Goal: Transaction & Acquisition: Purchase product/service

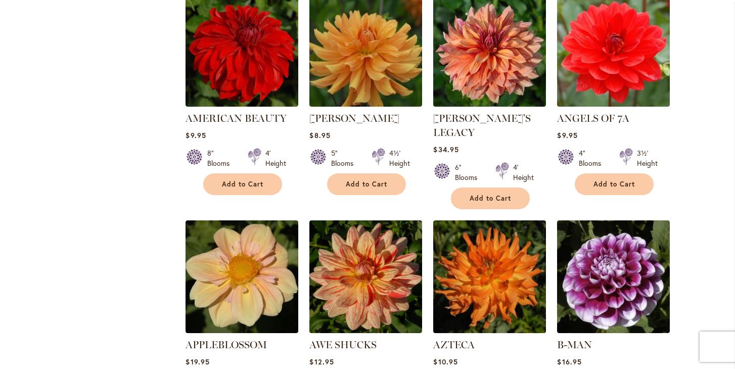
scroll to position [663, 0]
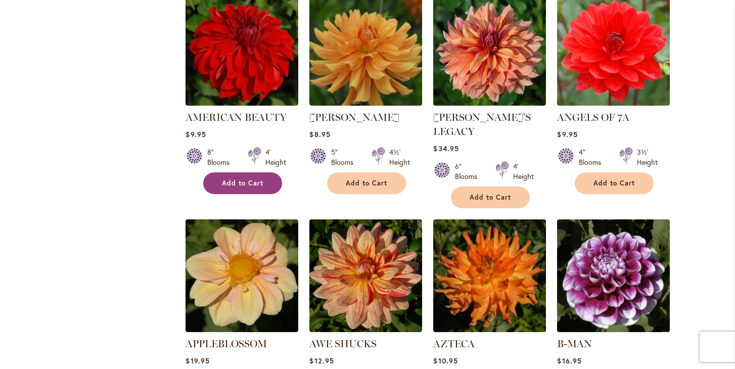
click at [232, 180] on span "Add to Cart" at bounding box center [242, 183] width 41 height 9
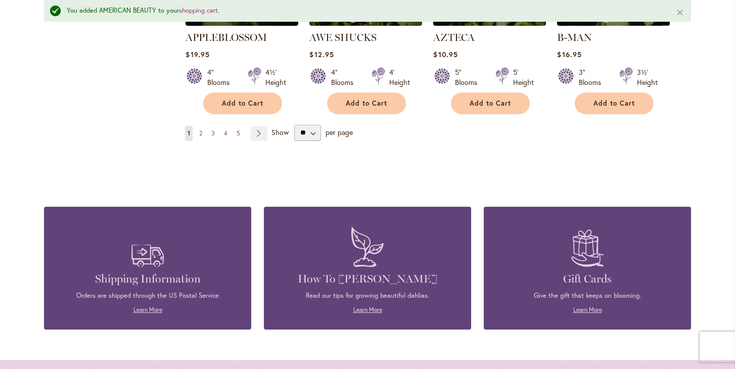
scroll to position [887, 0]
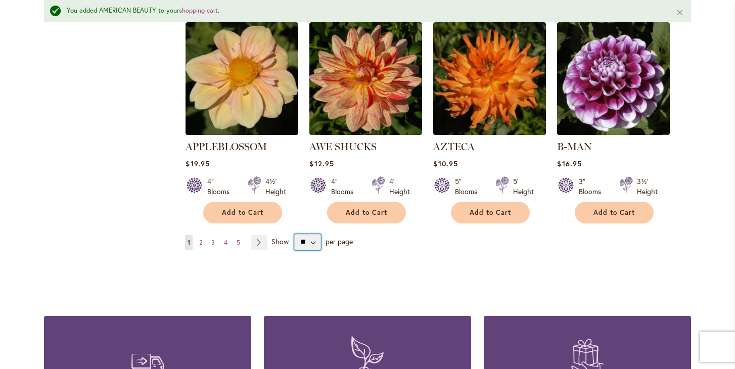
click at [313, 234] on select "** ** ** **" at bounding box center [307, 242] width 27 height 16
select select "**"
click at [294, 234] on select "** ** ** **" at bounding box center [307, 242] width 27 height 16
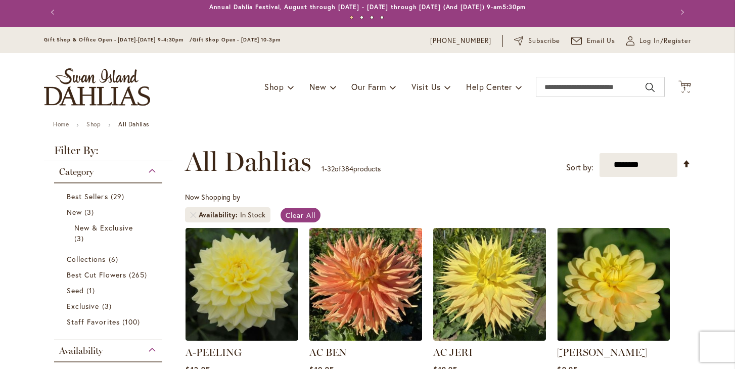
scroll to position [5, 0]
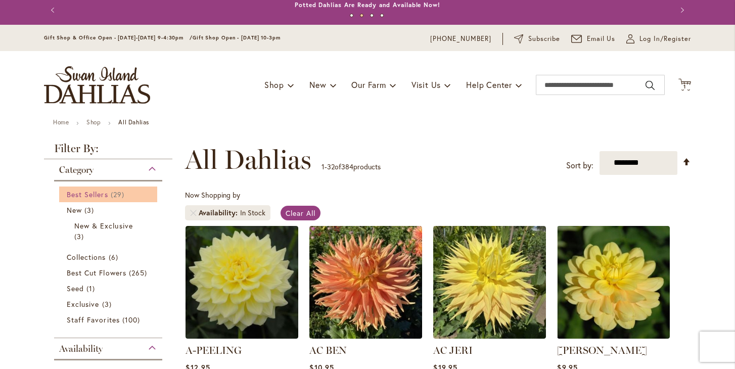
click at [99, 193] on span "Best Sellers" at bounding box center [87, 195] width 41 height 10
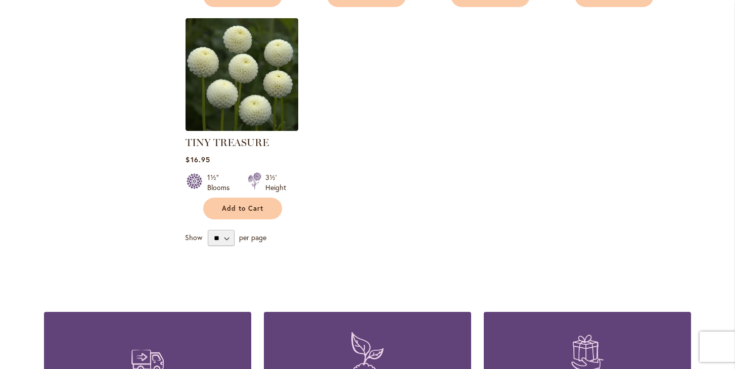
scroll to position [1732, 0]
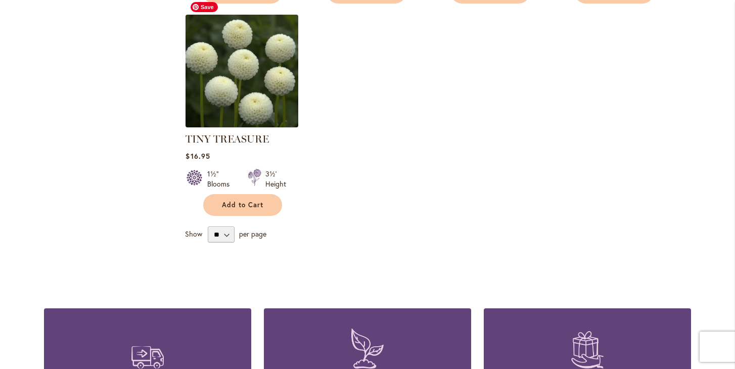
click at [271, 81] on img at bounding box center [242, 71] width 118 height 118
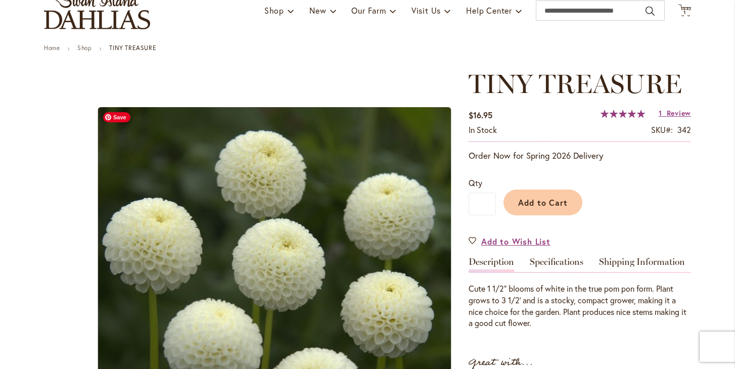
scroll to position [442, 0]
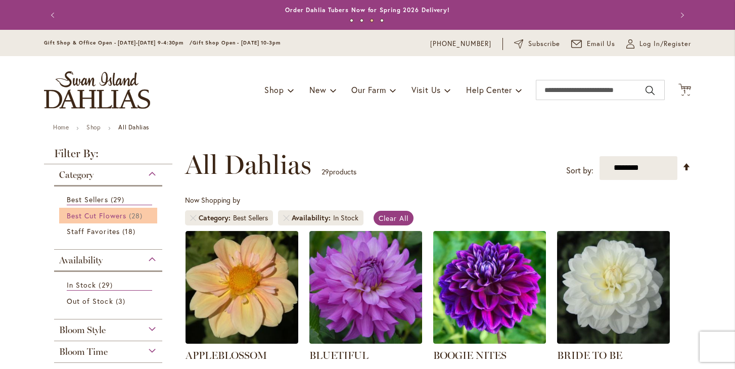
click at [85, 214] on span "Best Cut Flowers" at bounding box center [97, 216] width 60 height 10
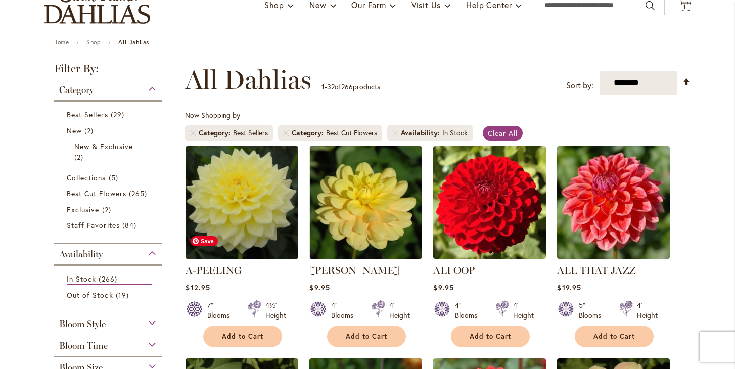
scroll to position [90, 0]
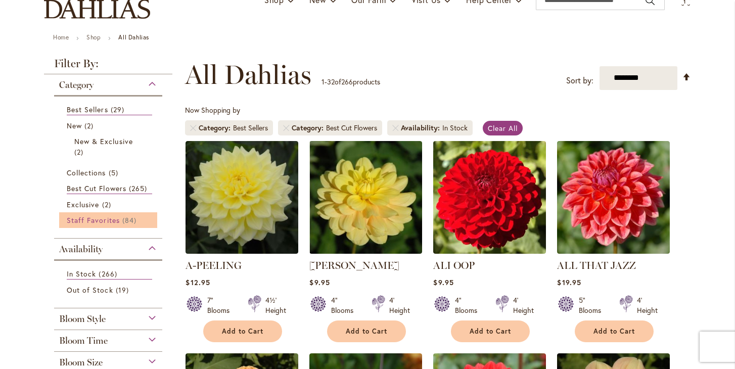
click at [88, 222] on span "Staff Favorites" at bounding box center [93, 220] width 53 height 10
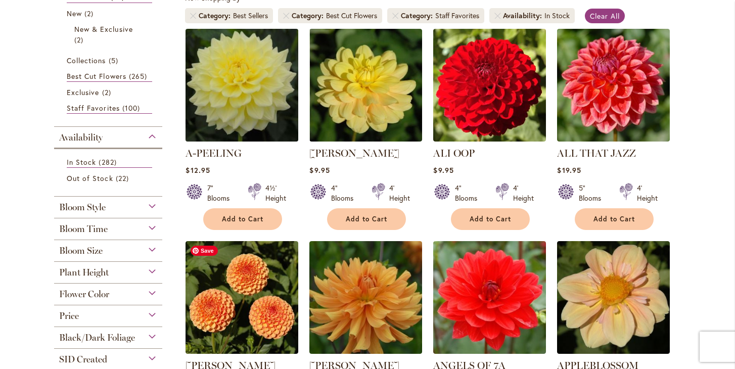
scroll to position [204, 0]
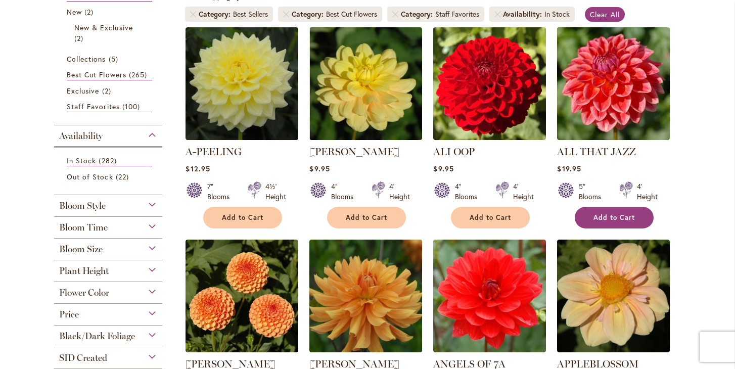
click at [607, 216] on span "Add to Cart" at bounding box center [614, 217] width 41 height 9
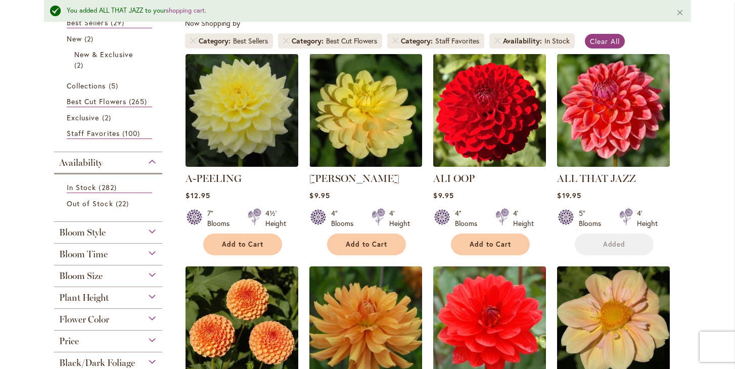
scroll to position [230, 0]
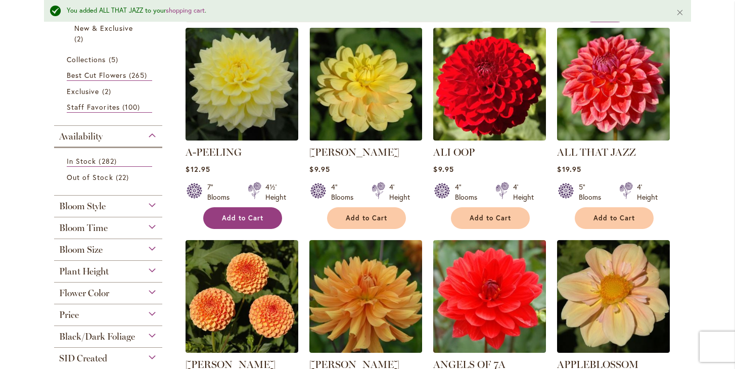
click at [242, 217] on span "Add to Cart" at bounding box center [242, 218] width 41 height 9
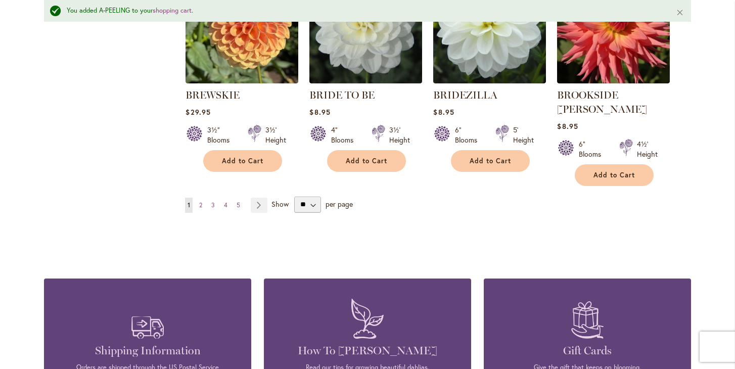
scroll to position [1790, 0]
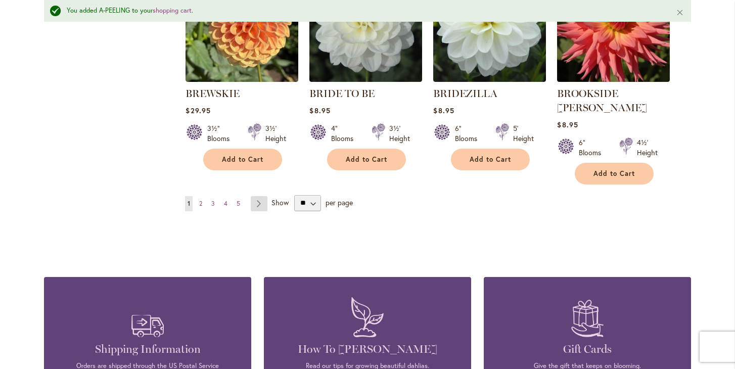
click at [262, 196] on link "Page Next" at bounding box center [259, 203] width 17 height 15
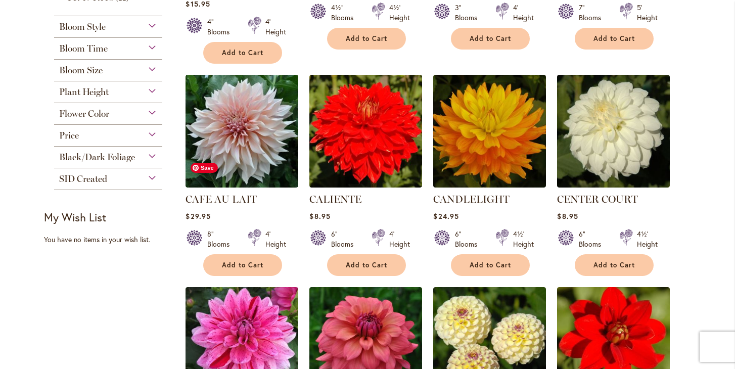
scroll to position [384, 0]
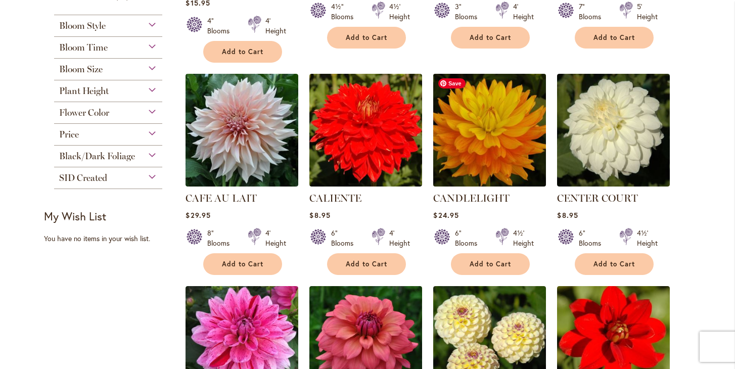
click at [490, 120] on img at bounding box center [490, 130] width 118 height 118
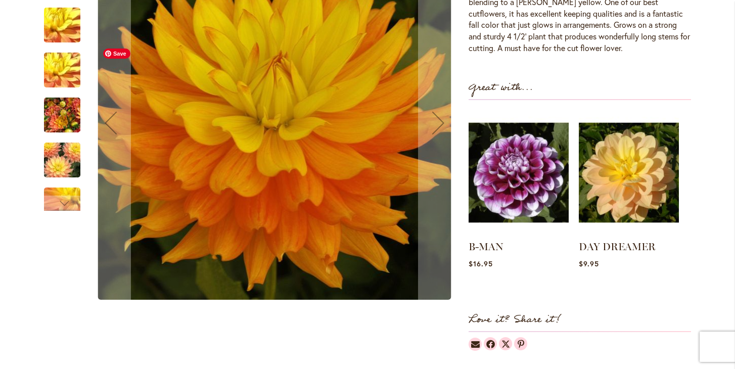
scroll to position [380, 0]
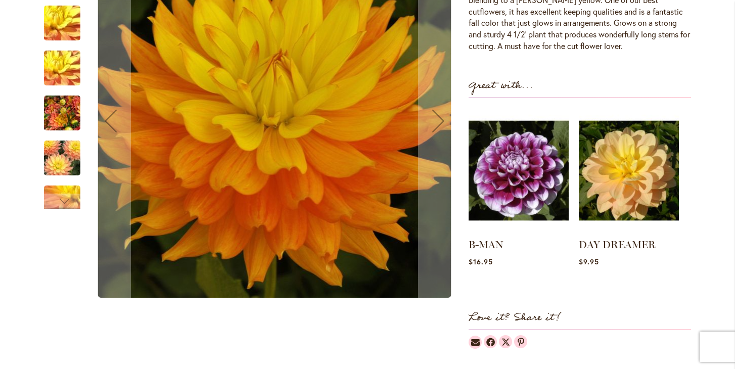
click at [71, 159] on img "CANDLELIGHT" at bounding box center [62, 158] width 73 height 49
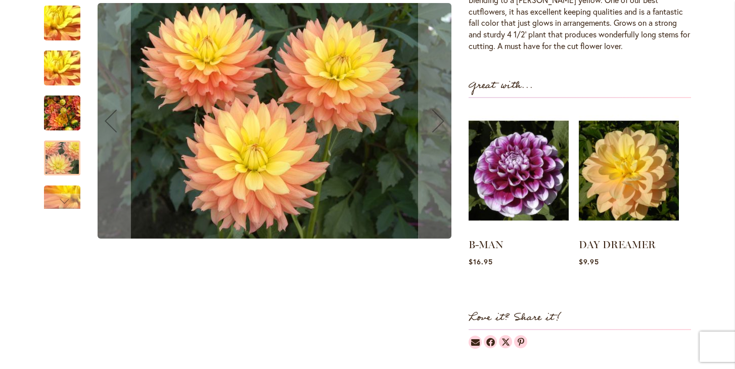
click at [55, 73] on img "CANDLELIGHT" at bounding box center [62, 67] width 73 height 55
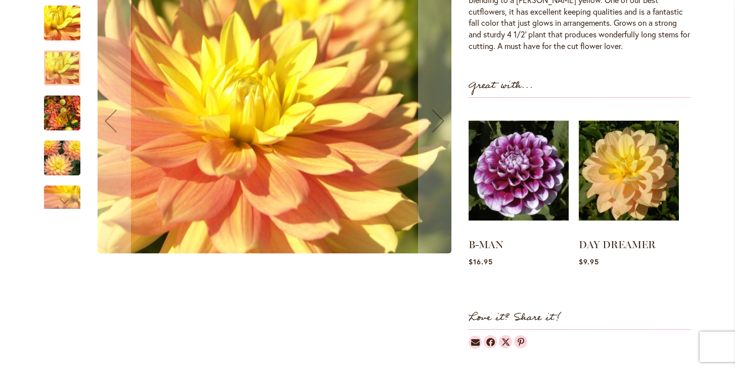
click at [59, 111] on img "CANDLELIGHT" at bounding box center [62, 113] width 36 height 49
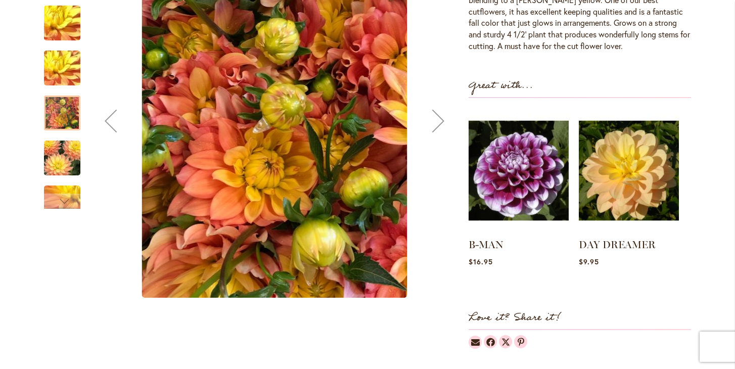
click at [56, 156] on img "CANDLELIGHT" at bounding box center [62, 158] width 73 height 49
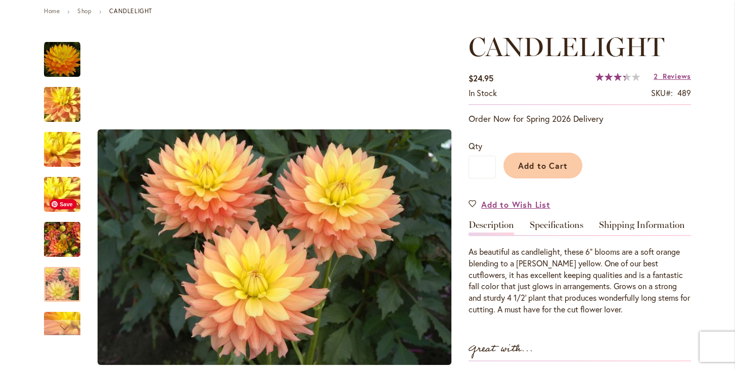
scroll to position [0, 0]
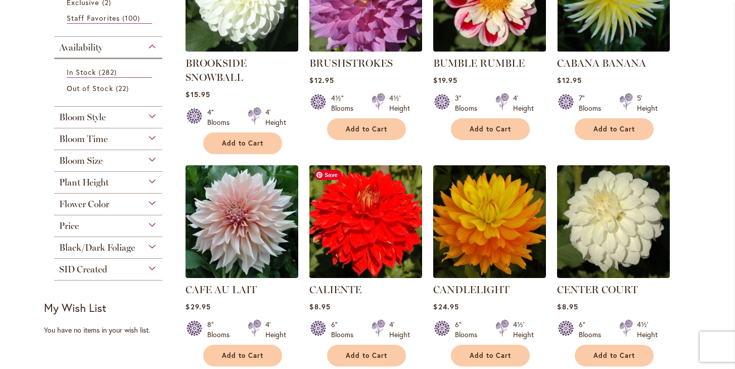
scroll to position [100, 0]
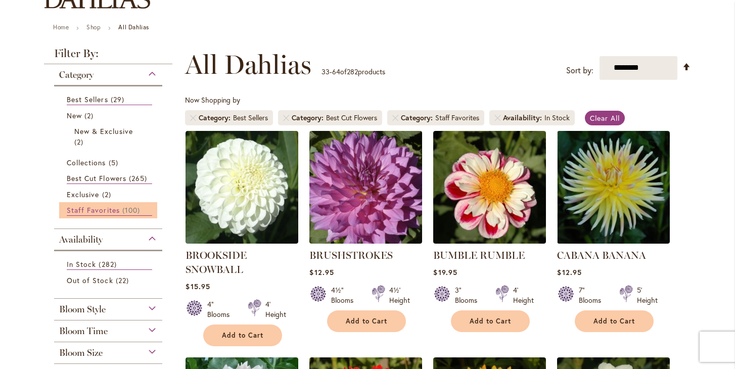
click at [90, 208] on span "Staff Favorites" at bounding box center [93, 210] width 53 height 10
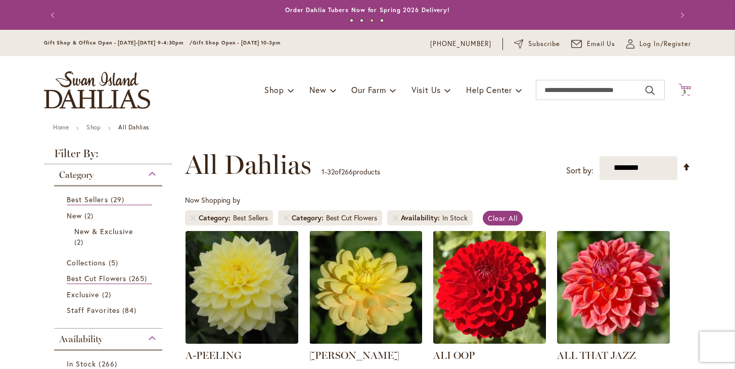
click at [685, 88] on icon at bounding box center [685, 89] width 13 height 12
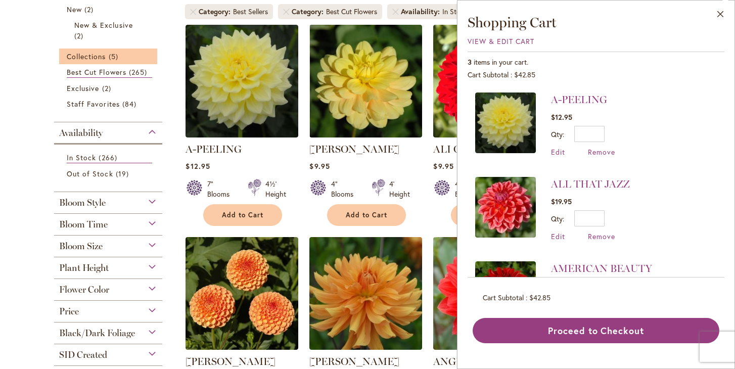
scroll to position [336, 0]
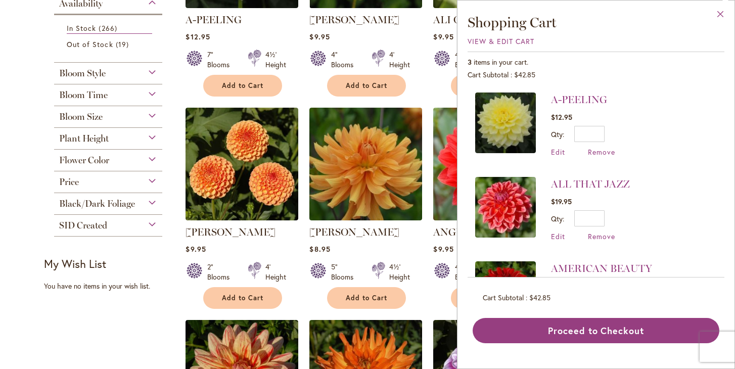
click at [723, 13] on button "Close" at bounding box center [721, 17] width 28 height 32
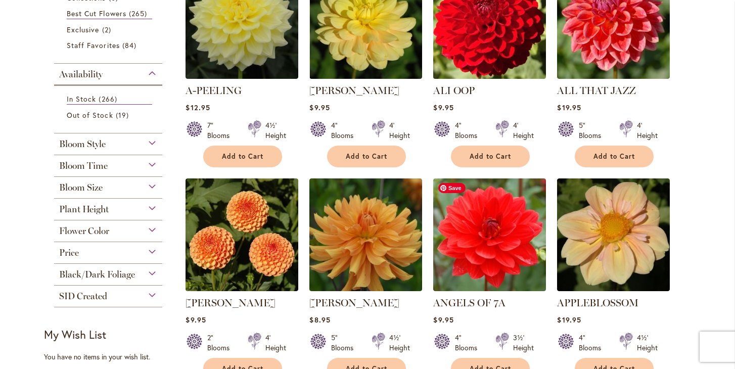
scroll to position [119, 0]
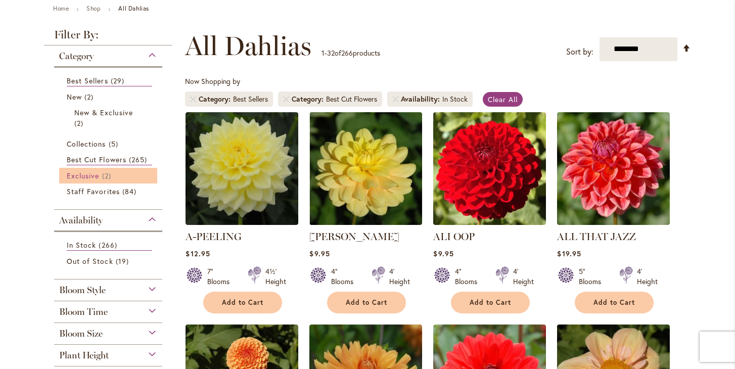
click at [84, 171] on span "Exclusive" at bounding box center [83, 176] width 32 height 10
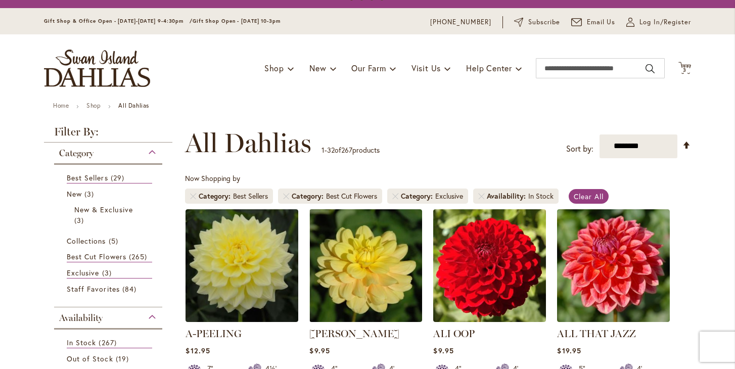
scroll to position [43, 0]
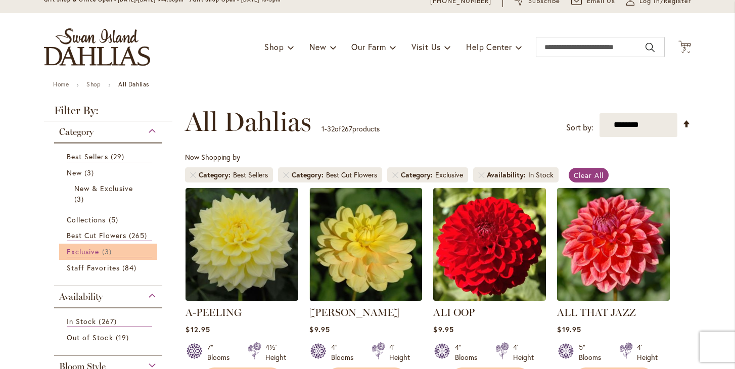
click at [91, 251] on span "Exclusive" at bounding box center [83, 252] width 32 height 10
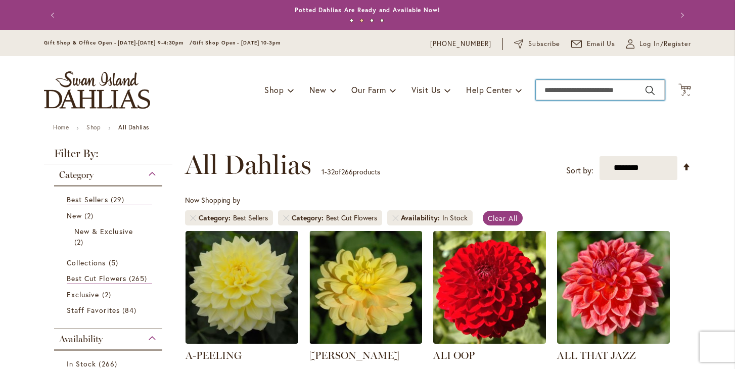
click at [571, 92] on input "Search" at bounding box center [600, 90] width 129 height 20
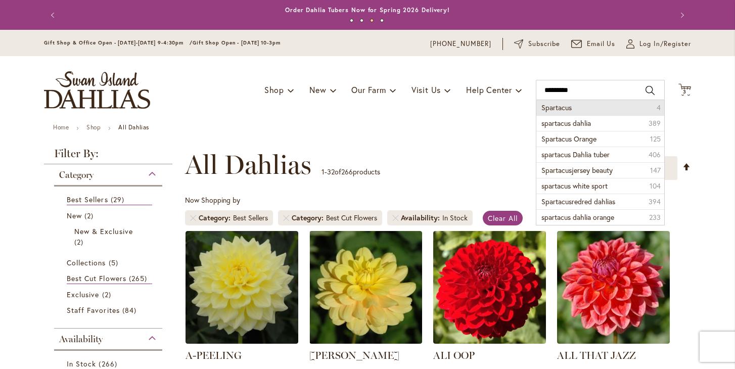
click at [568, 104] on span "Spartacus" at bounding box center [557, 108] width 30 height 10
type input "*********"
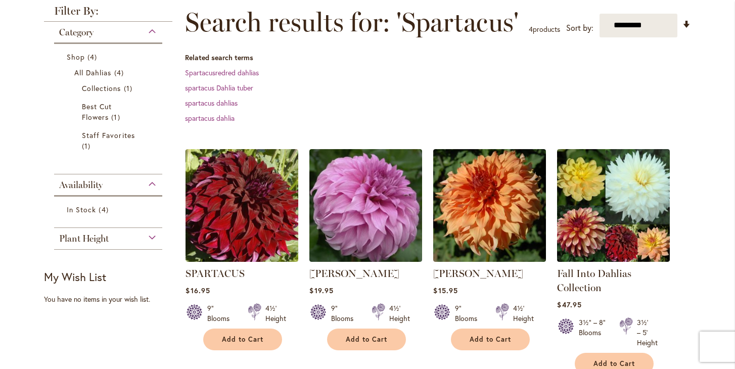
scroll to position [149, 0]
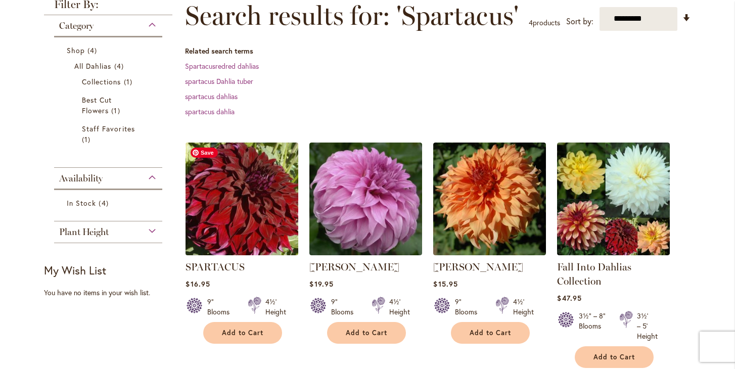
click at [225, 214] on img at bounding box center [242, 199] width 118 height 118
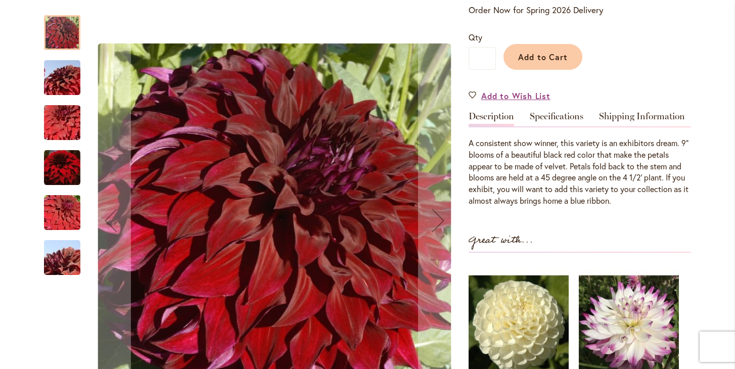
scroll to position [276, 0]
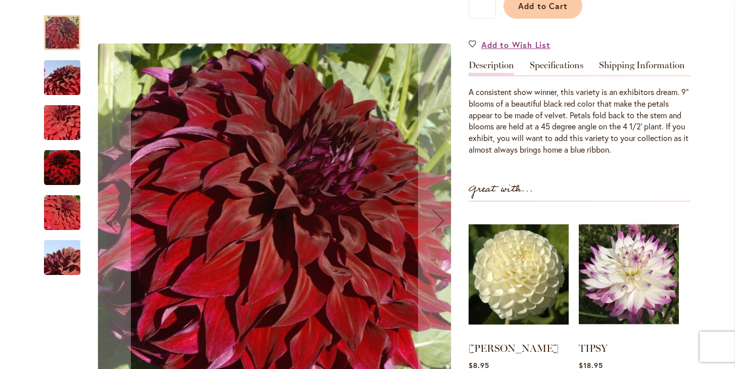
click at [62, 127] on img "Spartacus" at bounding box center [62, 123] width 73 height 49
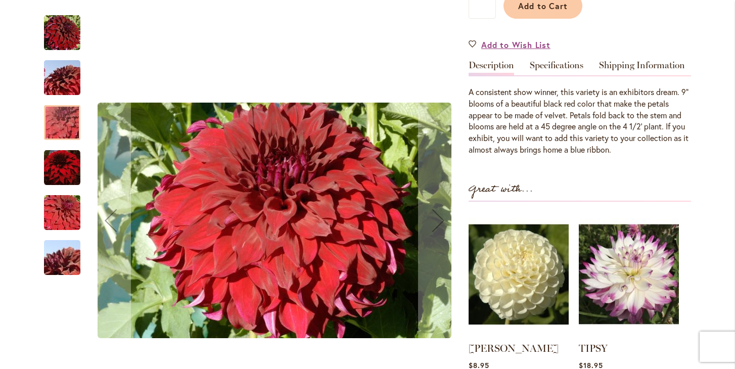
click at [61, 171] on img "Spartacus" at bounding box center [62, 167] width 36 height 37
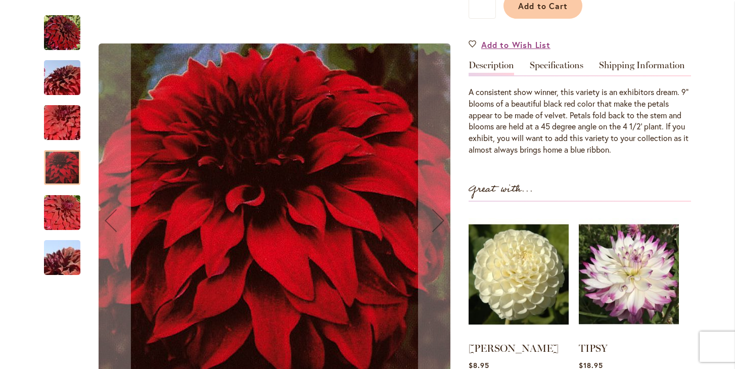
click at [66, 216] on img "Spartacus" at bounding box center [62, 213] width 73 height 49
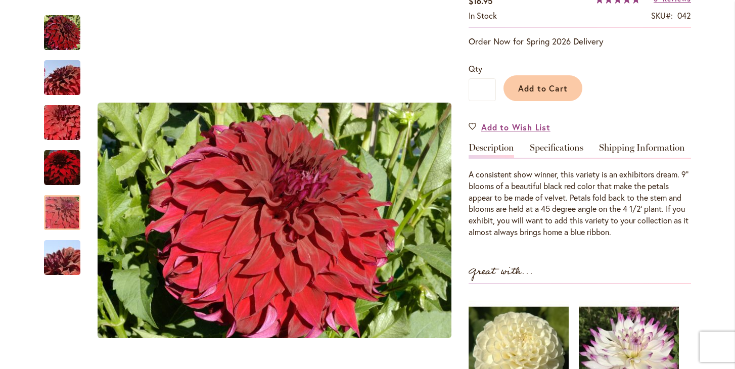
scroll to position [0, 0]
